Goal: Check status: Check status

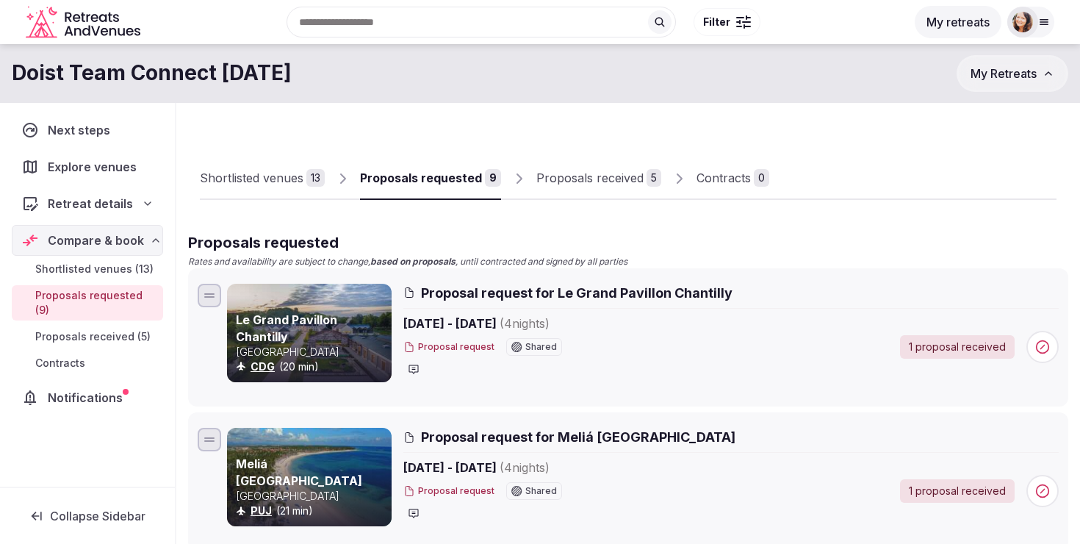
click at [588, 172] on div "Proposals received" at bounding box center [589, 178] width 107 height 18
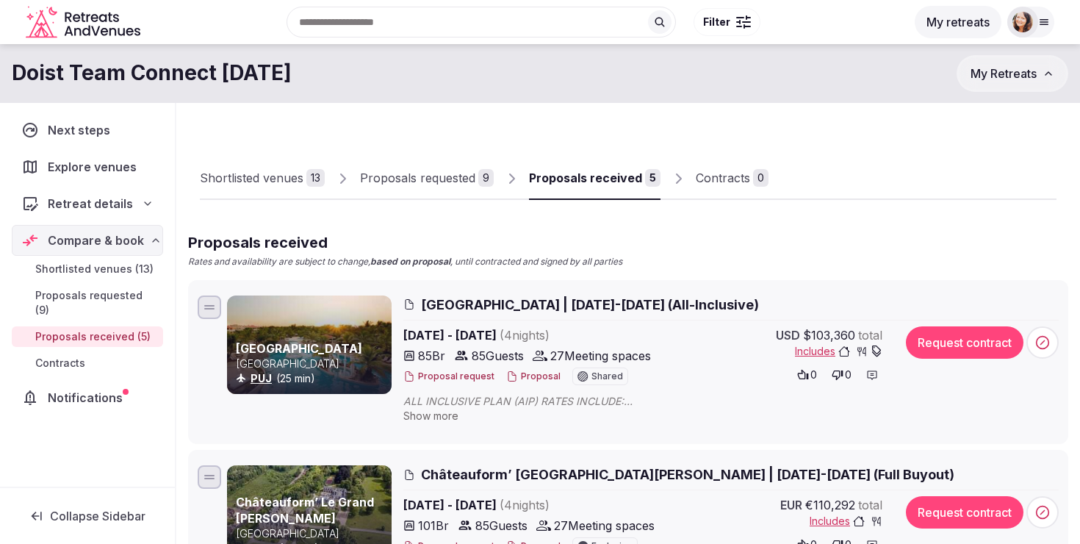
click at [447, 192] on link "Proposals requested 9" at bounding box center [427, 178] width 134 height 43
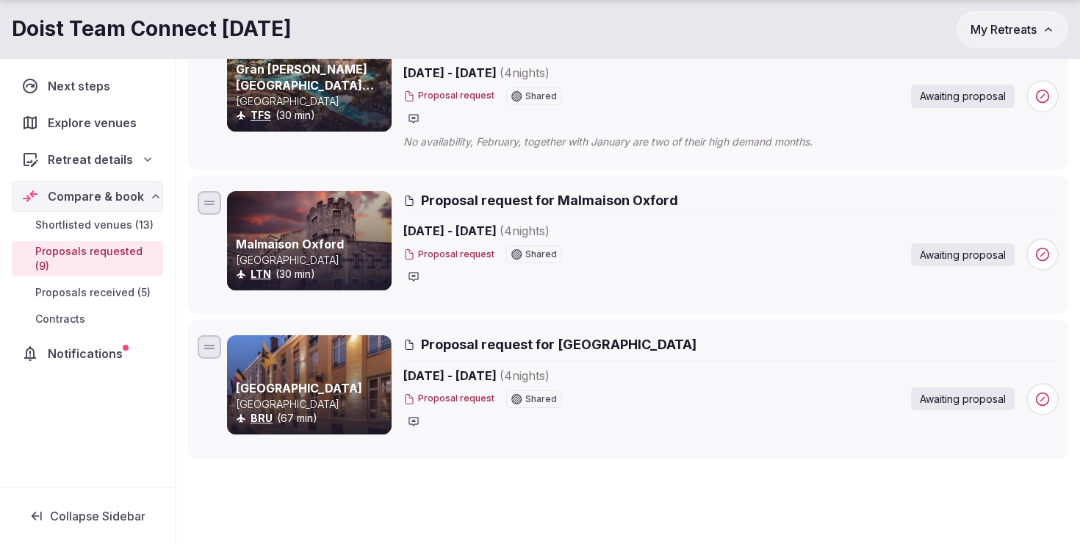
scroll to position [1133, 0]
